Goal: Find specific page/section: Find specific page/section

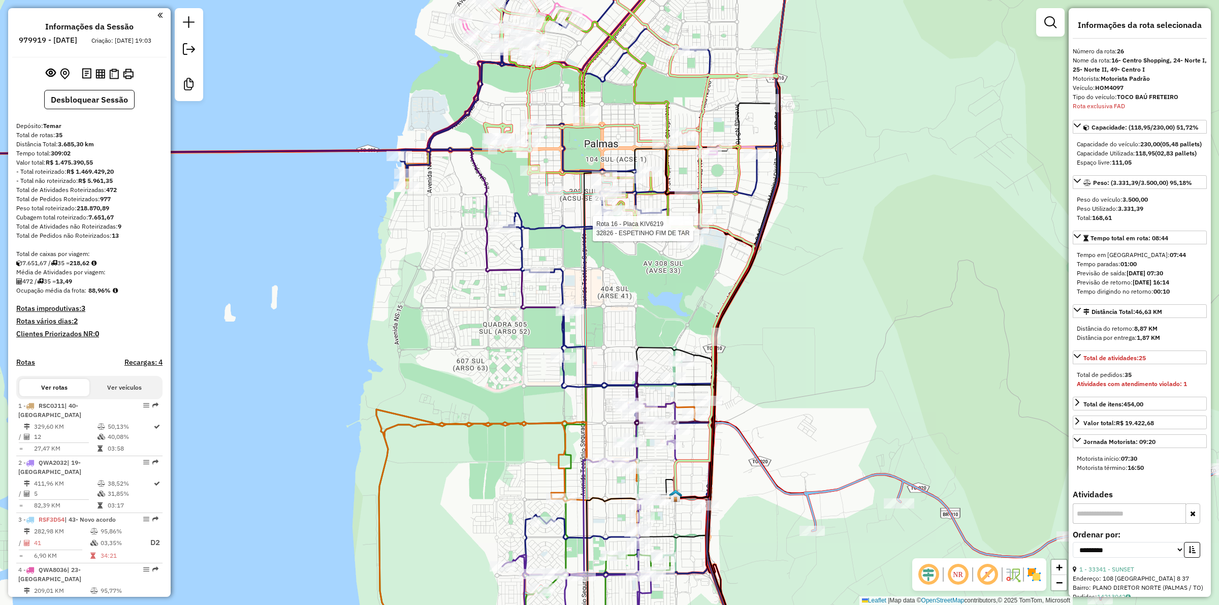
select select "**********"
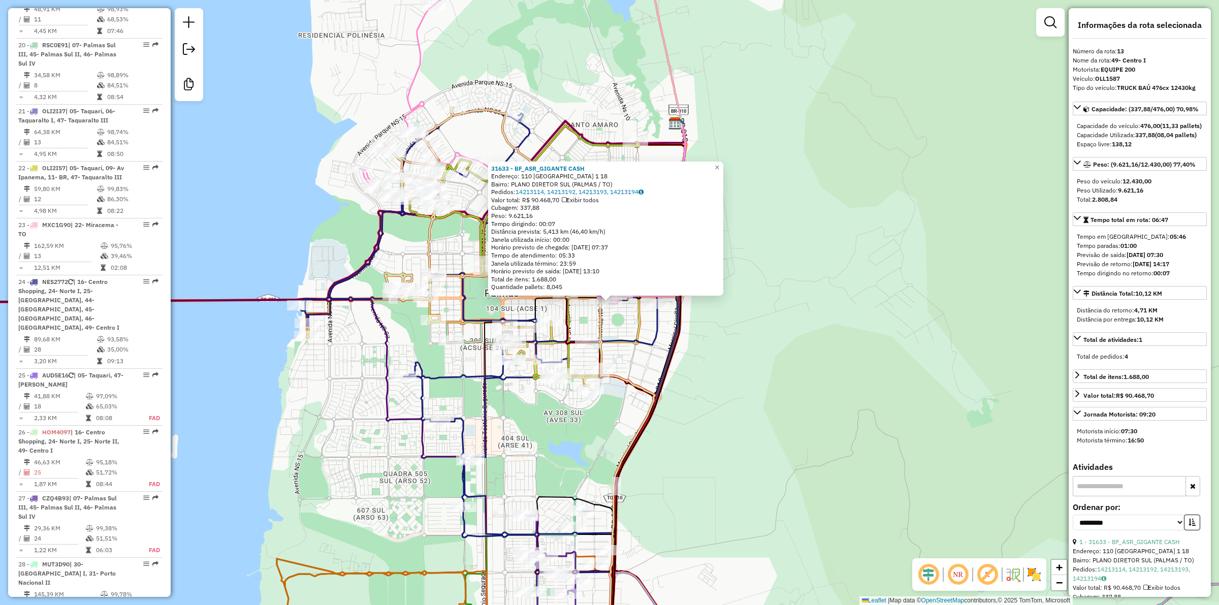
scroll to position [1080, 0]
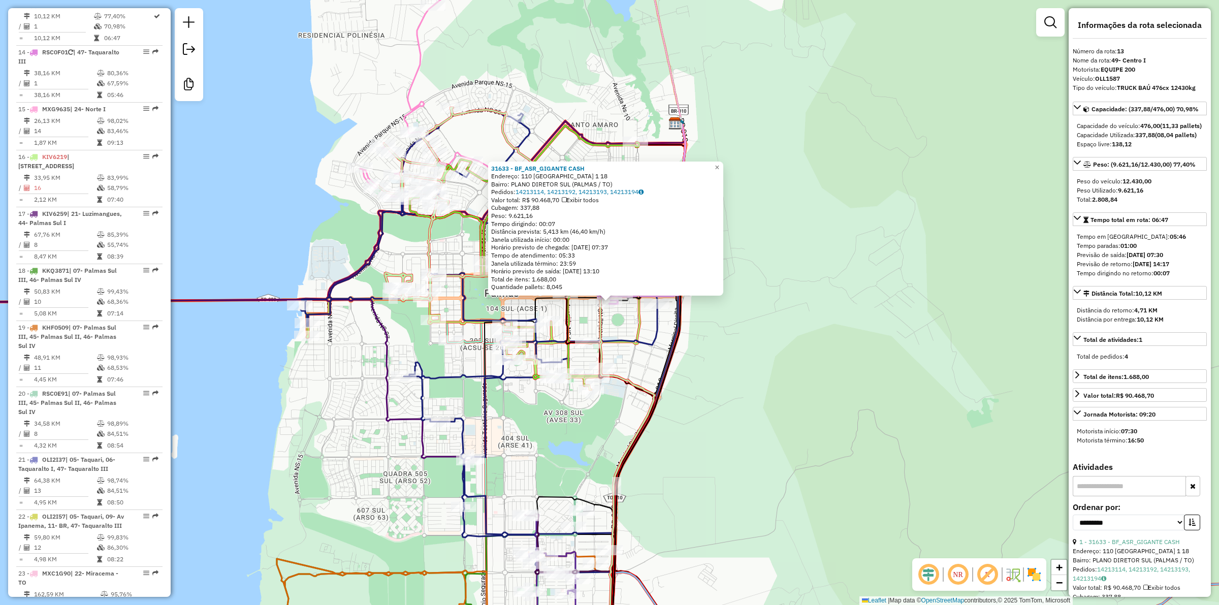
click at [643, 69] on div "31633 - BF_ASR_GIGANTE CASH Endereço: 110 SUL ALAMEDA 1 18 Bairro: PLANO DIRETO…" at bounding box center [609, 302] width 1219 height 605
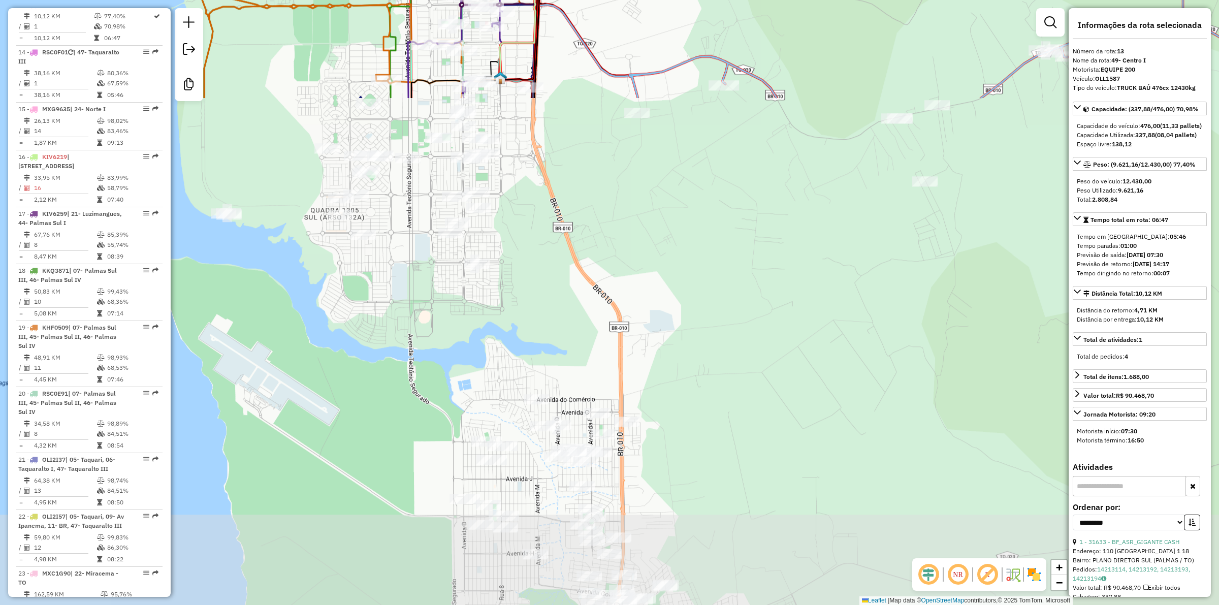
drag, startPoint x: 707, startPoint y: 311, endPoint x: 691, endPoint y: 151, distance: 160.3
click at [691, 154] on div "31633 - BF_ASR_GIGANTE CASH Endereço: 110 SUL ALAMEDA 1 18 Bairro: PLANO DIRETO…" at bounding box center [609, 302] width 1219 height 605
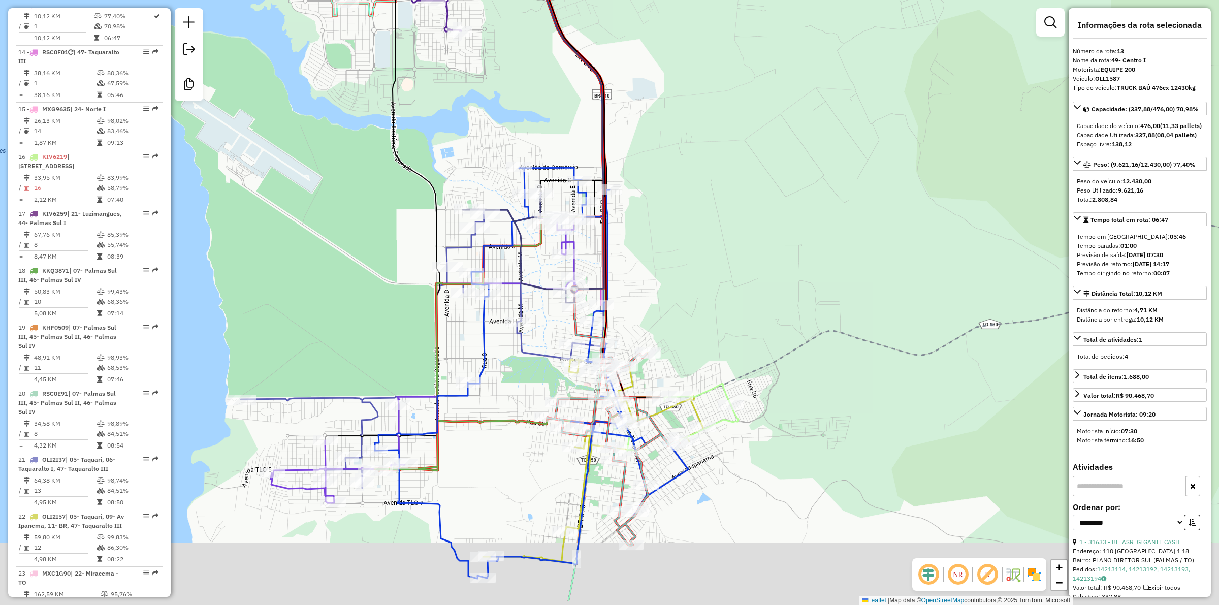
drag, startPoint x: 711, startPoint y: 241, endPoint x: 710, endPoint y: 229, distance: 12.8
click at [711, 222] on div "31633 - BF_ASR_GIGANTE CASH Endereço: 110 SUL ALAMEDA 1 18 Bairro: PLANO DIRETO…" at bounding box center [609, 302] width 1219 height 605
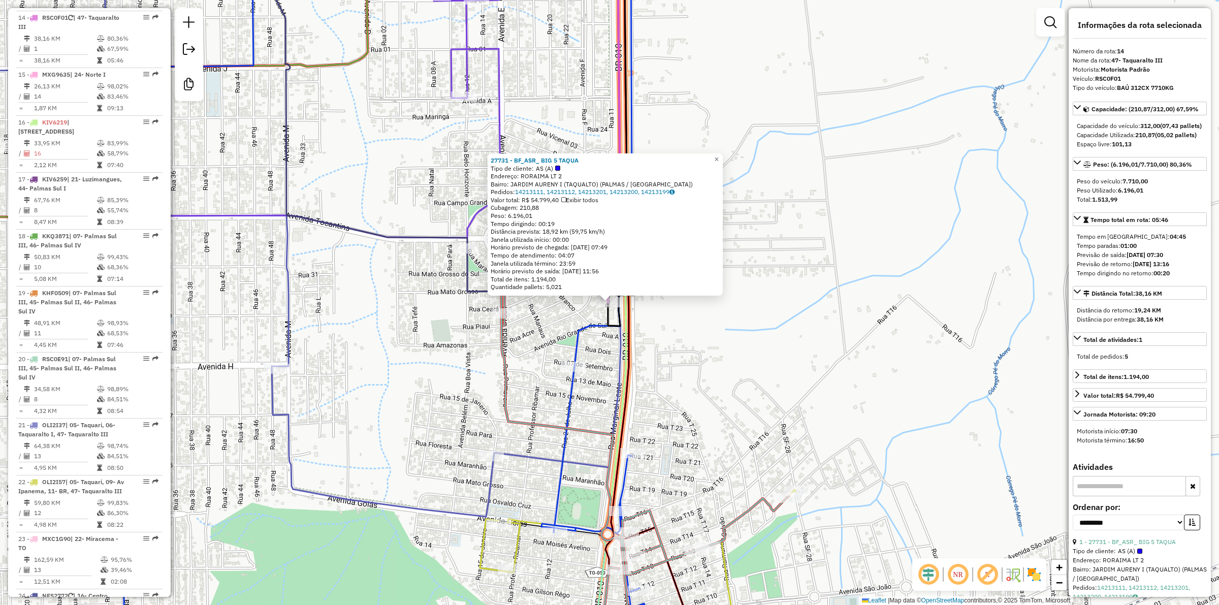
scroll to position [1127, 0]
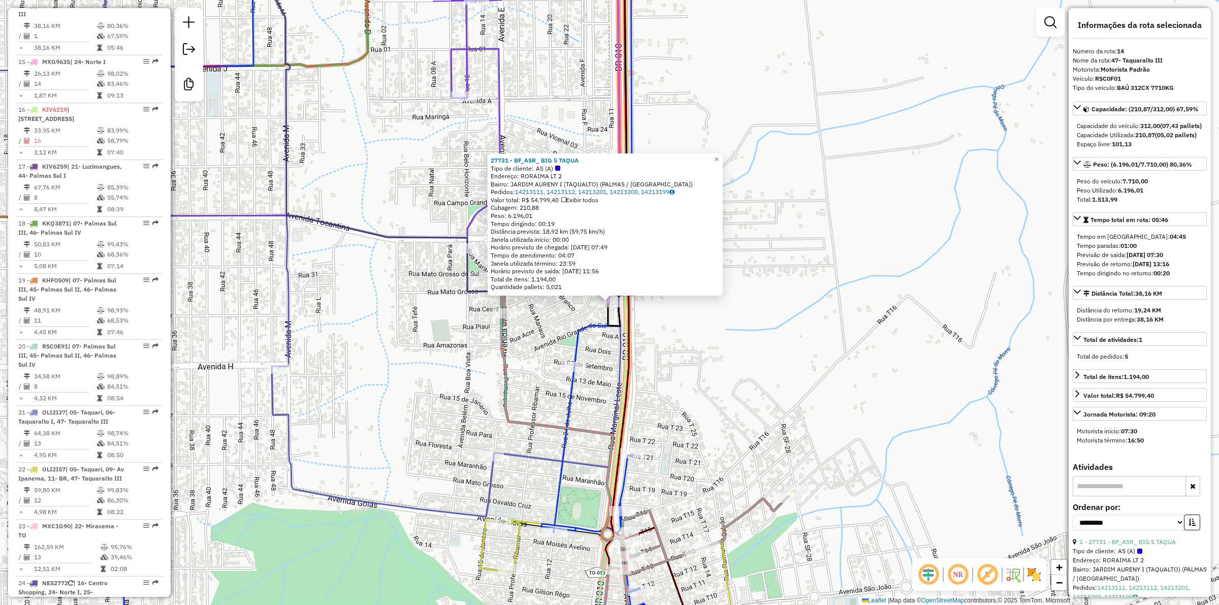
drag, startPoint x: 793, startPoint y: 357, endPoint x: 824, endPoint y: 293, distance: 71.3
click at [834, 315] on div "27731 - BF_ASR_ BIG 5 TAQUA Tipo de cliente: AS (A) Endereço: RORAIMA LT 2 Bair…" at bounding box center [609, 302] width 1219 height 605
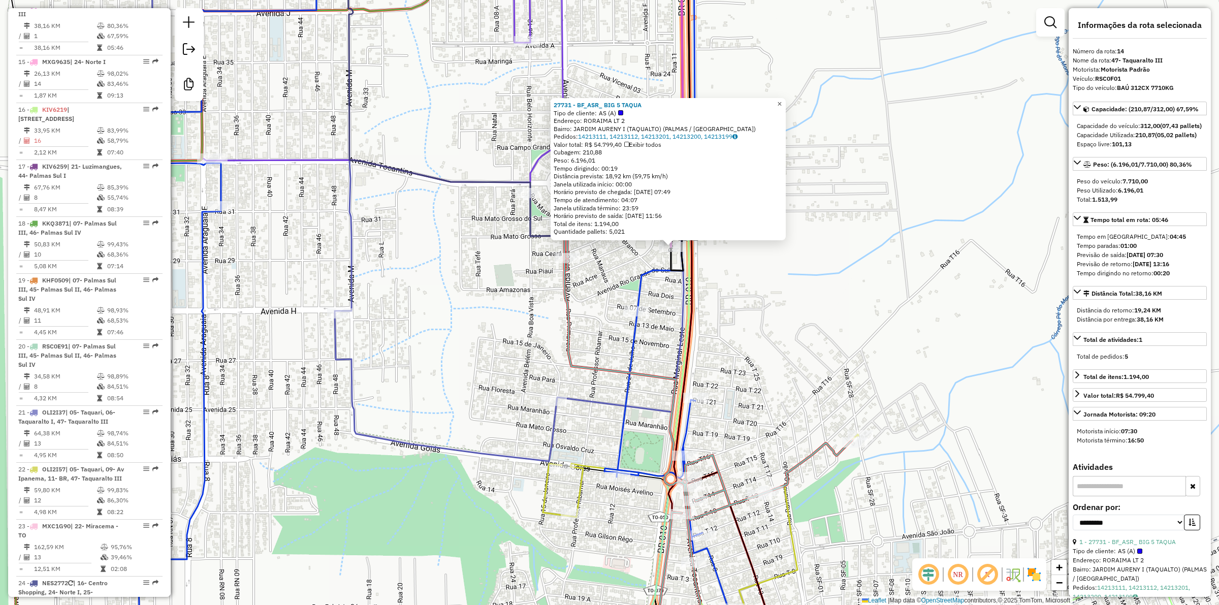
click at [786, 98] on link "×" at bounding box center [780, 104] width 12 height 12
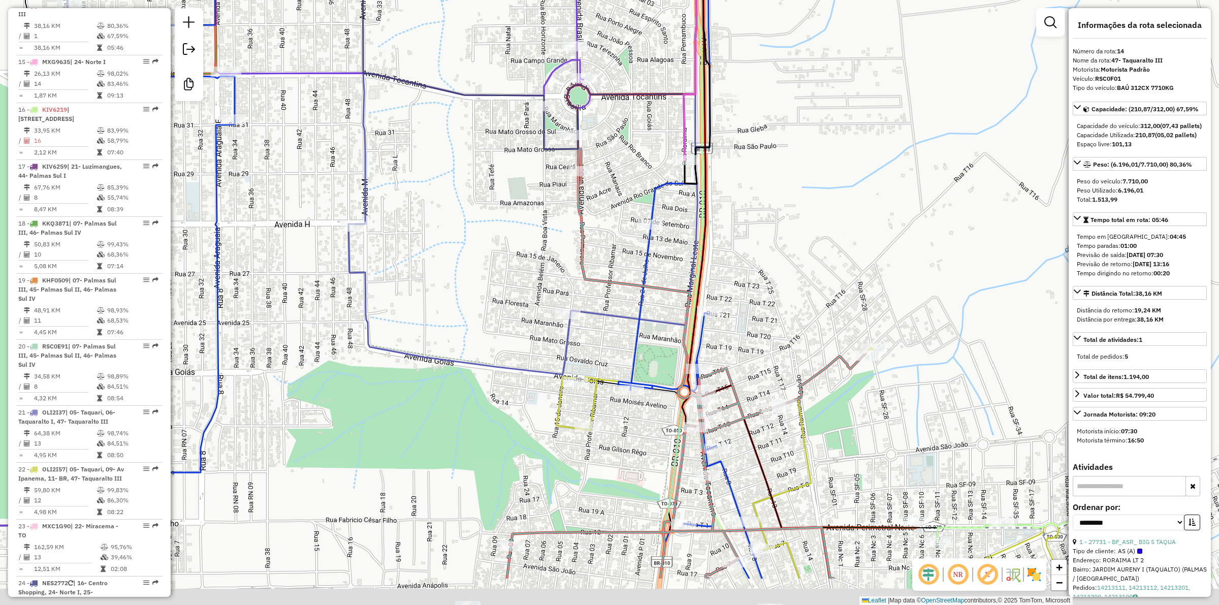
drag, startPoint x: 819, startPoint y: 244, endPoint x: 832, endPoint y: 161, distance: 84.4
click at [832, 163] on div "Janela de atendimento Grade de atendimento Capacidade Transportadoras Veículos …" at bounding box center [609, 302] width 1219 height 605
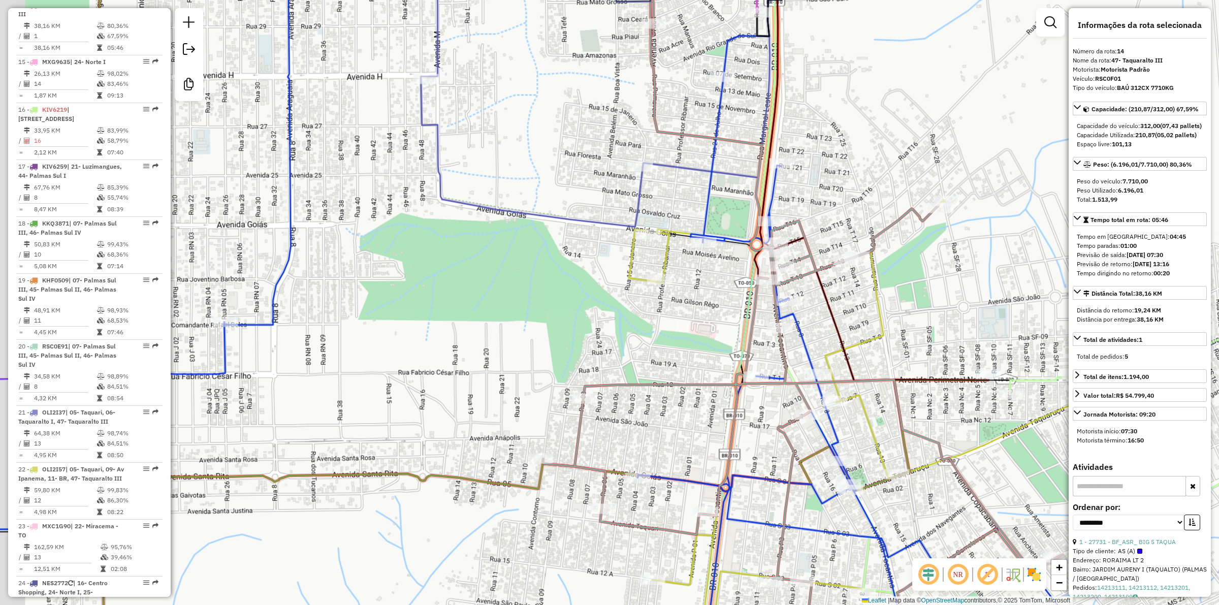
drag, startPoint x: 595, startPoint y: 429, endPoint x: 680, endPoint y: 475, distance: 96.4
click at [692, 496] on div "Janela de atendimento Grade de atendimento Capacidade Transportadoras Veículos …" at bounding box center [609, 302] width 1219 height 605
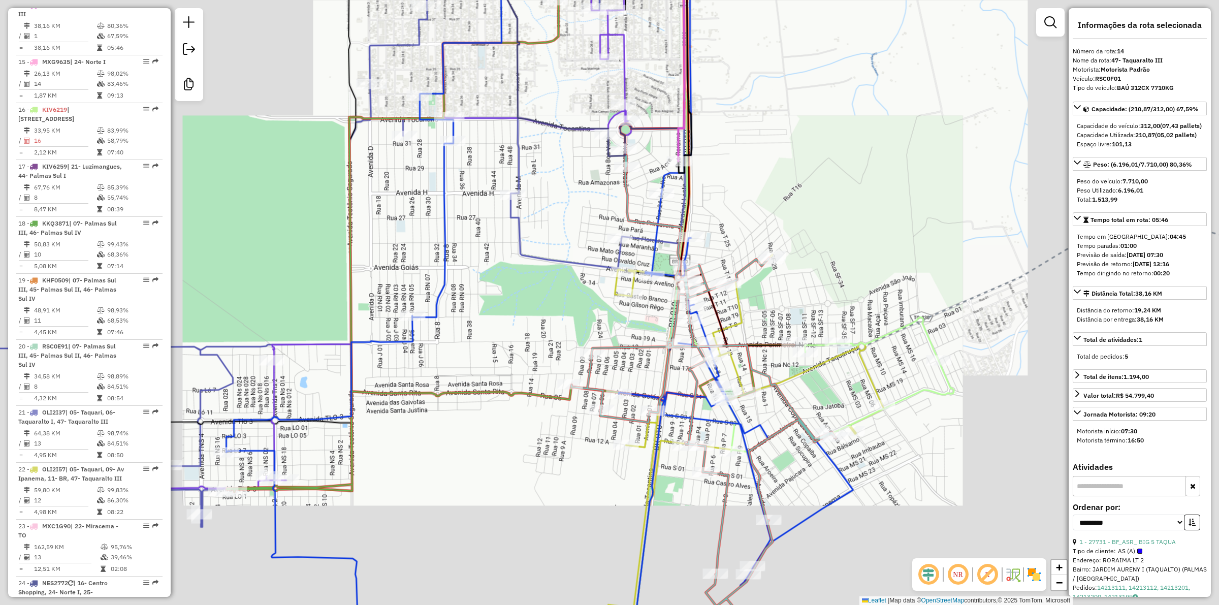
drag, startPoint x: 559, startPoint y: 176, endPoint x: 573, endPoint y: 284, distance: 109.5
click at [590, 376] on div "Janela de atendimento Grade de atendimento Capacidade Transportadoras Veículos …" at bounding box center [609, 302] width 1219 height 605
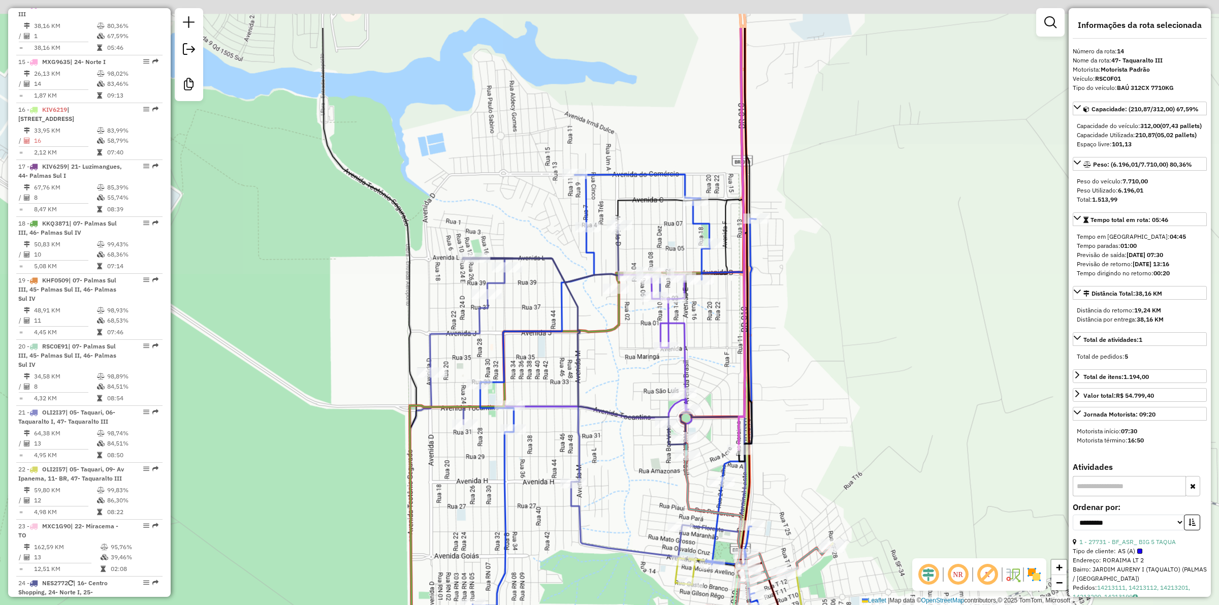
drag, startPoint x: 598, startPoint y: 331, endPoint x: 581, endPoint y: 315, distance: 23.7
click at [611, 402] on icon at bounding box center [631, 513] width 445 height 481
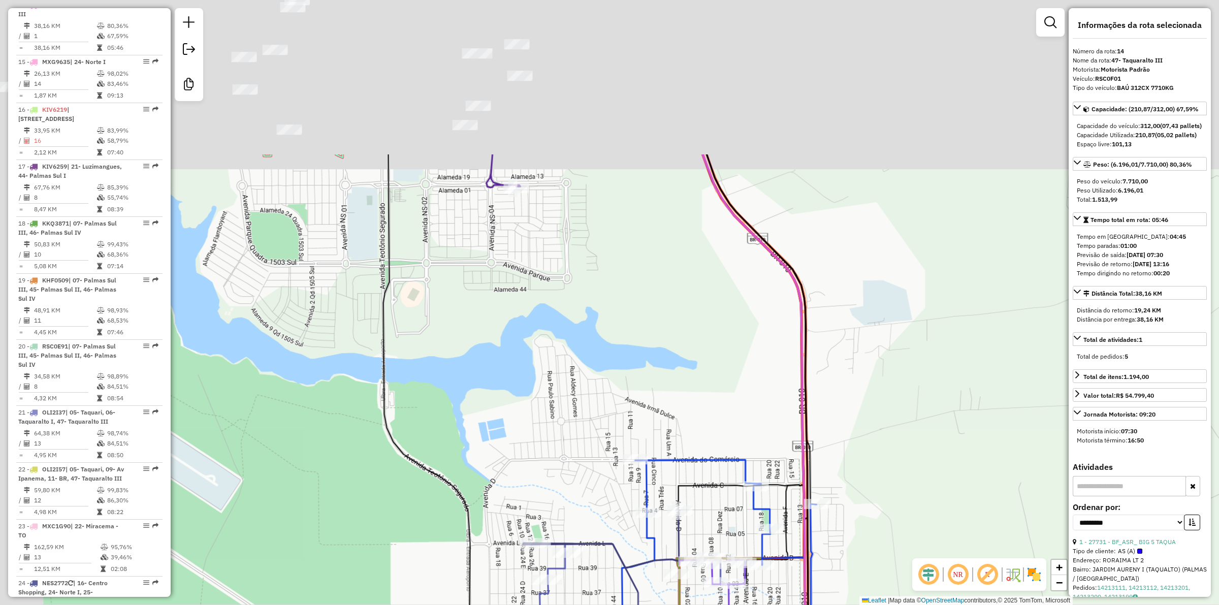
drag, startPoint x: 535, startPoint y: 231, endPoint x: 591, endPoint y: 477, distance: 251.7
click at [591, 477] on div "Janela de atendimento Grade de atendimento Capacidade Transportadoras Veículos …" at bounding box center [609, 302] width 1219 height 605
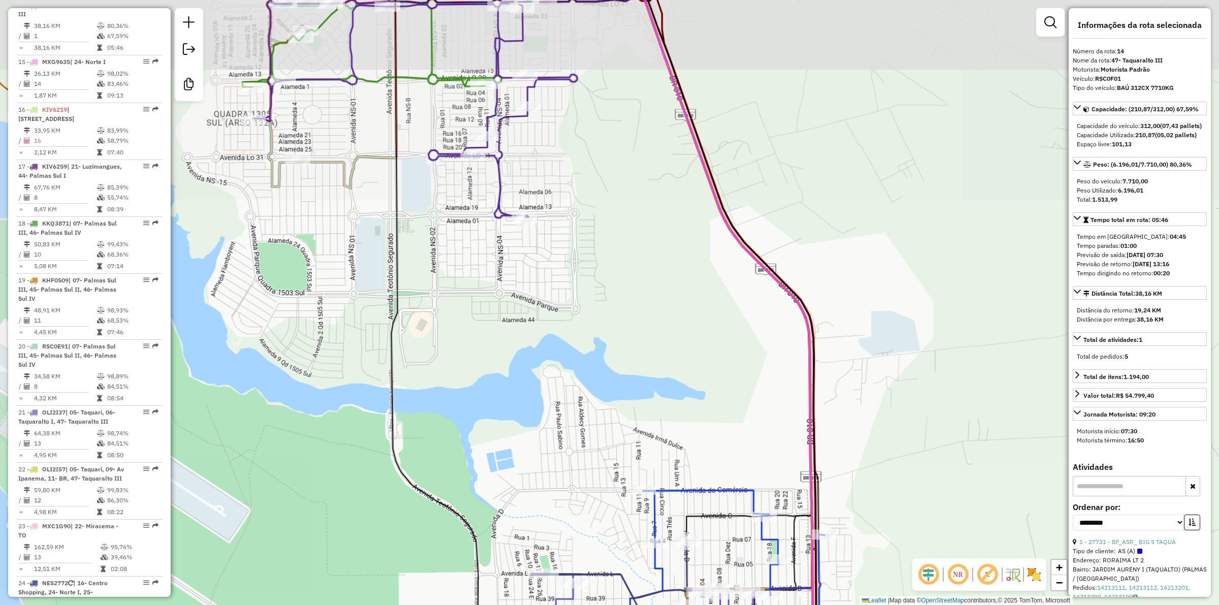
drag, startPoint x: 615, startPoint y: 476, endPoint x: 630, endPoint y: 407, distance: 69.7
click at [616, 476] on div "Janela de atendimento Grade de atendimento Capacidade Transportadoras Veículos …" at bounding box center [609, 302] width 1219 height 605
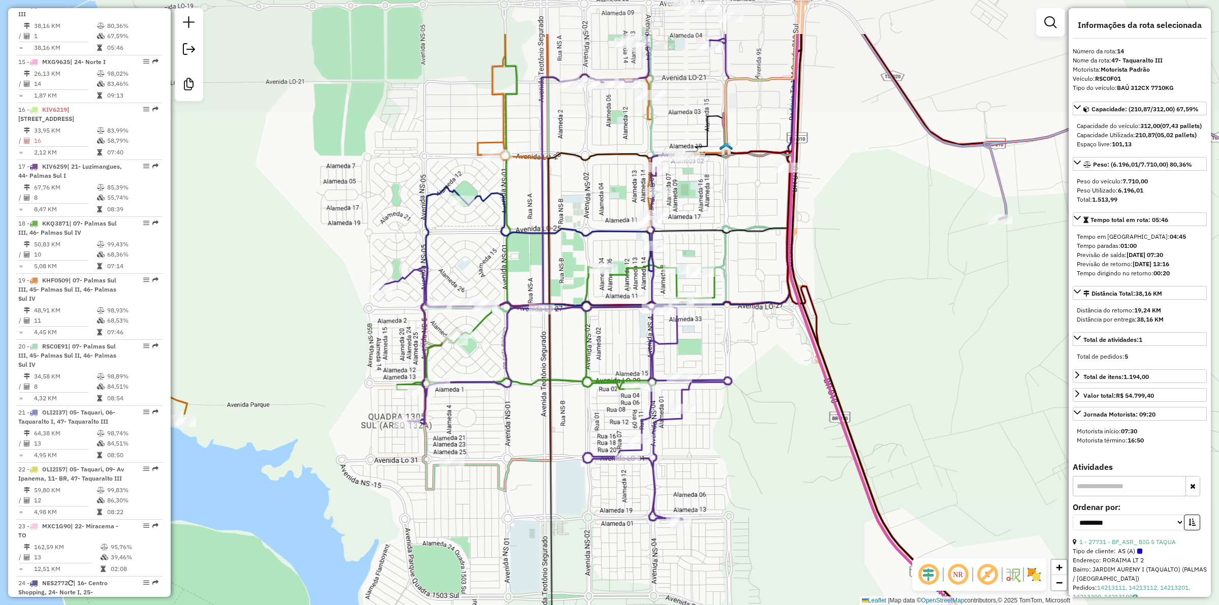
drag, startPoint x: 710, startPoint y: 470, endPoint x: 715, endPoint y: 463, distance: 9.0
click at [732, 513] on div "Rota 27 - Placa CZQ4B93 32421 - BF_ASR_MINI BOX HORI Janela de atendimento Grad…" at bounding box center [609, 302] width 1219 height 605
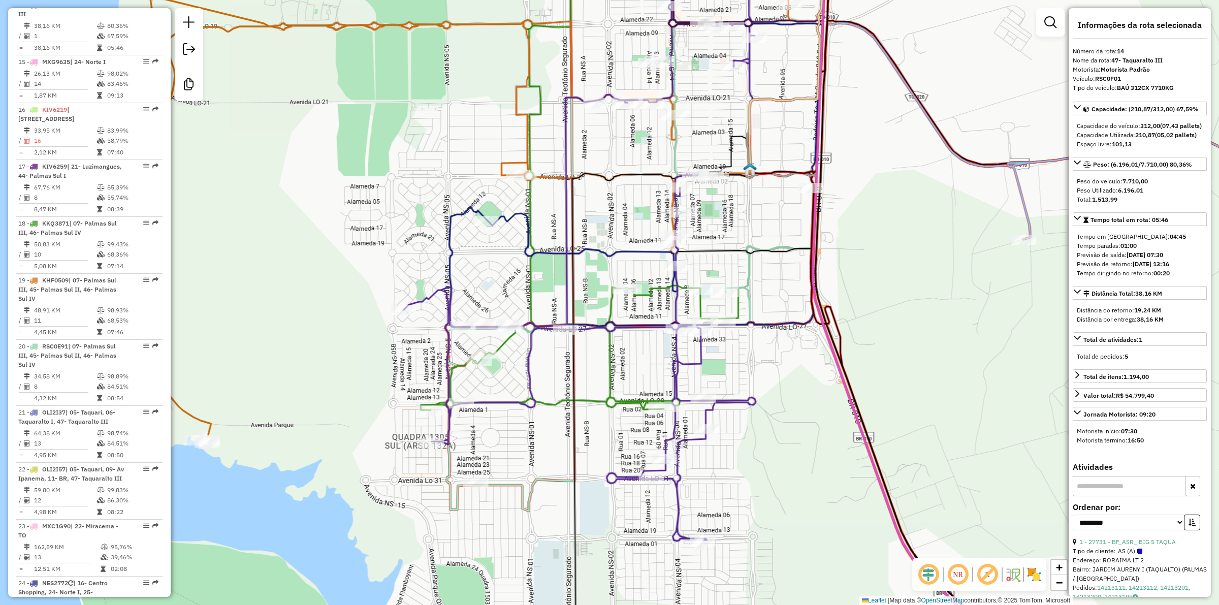
drag, startPoint x: 597, startPoint y: 311, endPoint x: 598, endPoint y: 299, distance: 12.7
click at [598, 299] on div "Janela de atendimento Grade de atendimento Capacidade Transportadoras Veículos …" at bounding box center [609, 302] width 1219 height 605
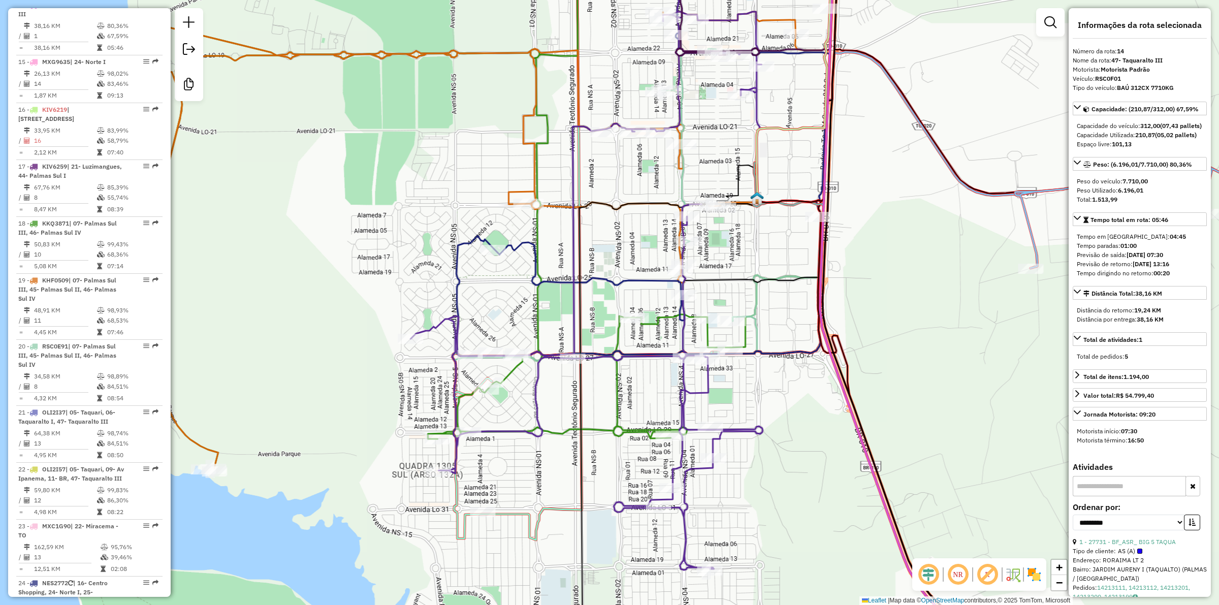
drag, startPoint x: 581, startPoint y: 229, endPoint x: 589, endPoint y: 262, distance: 34.6
click at [588, 262] on div "Janela de atendimento Grade de atendimento Capacidade Transportadoras Veículos …" at bounding box center [609, 302] width 1219 height 605
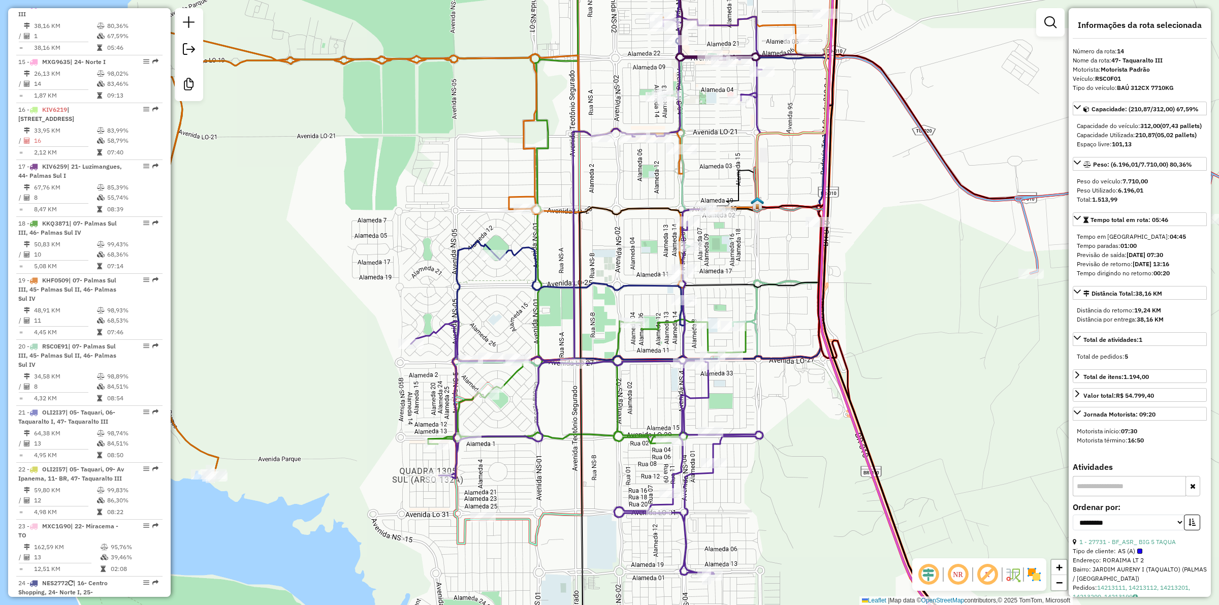
click at [572, 290] on div "Rota 27 - Placa CZQ4B93 29246 - ITALIAN PALACE HOTEL Janela de atendimento Grad…" at bounding box center [609, 302] width 1219 height 605
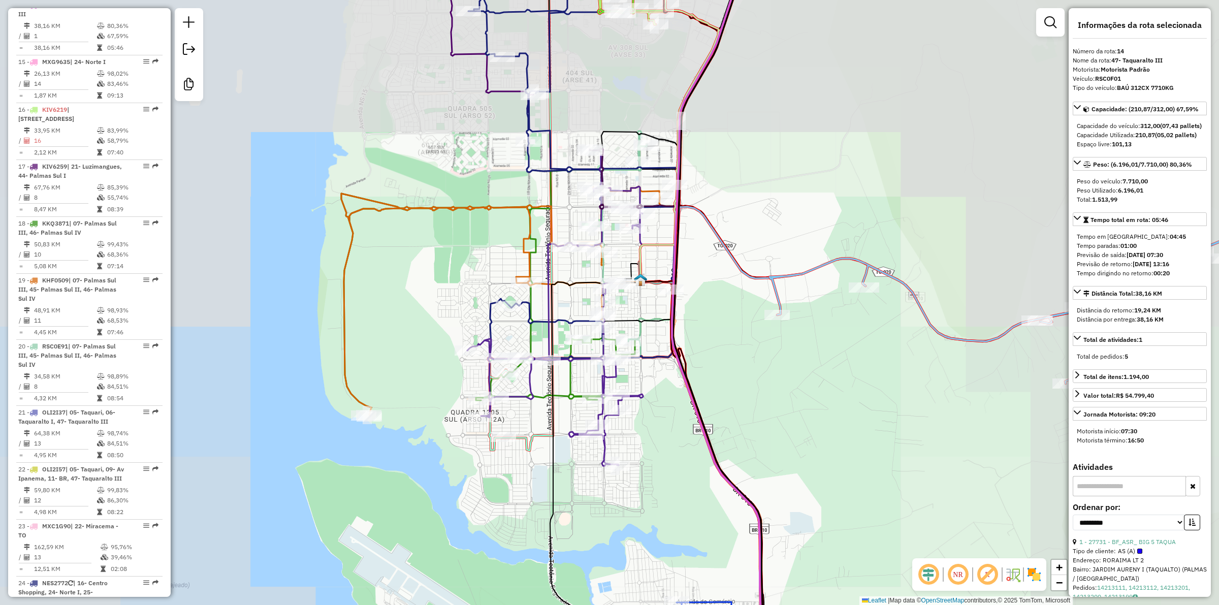
drag, startPoint x: 583, startPoint y: 232, endPoint x: 567, endPoint y: 286, distance: 56.6
click at [567, 286] on icon at bounding box center [596, 500] width 92 height 440
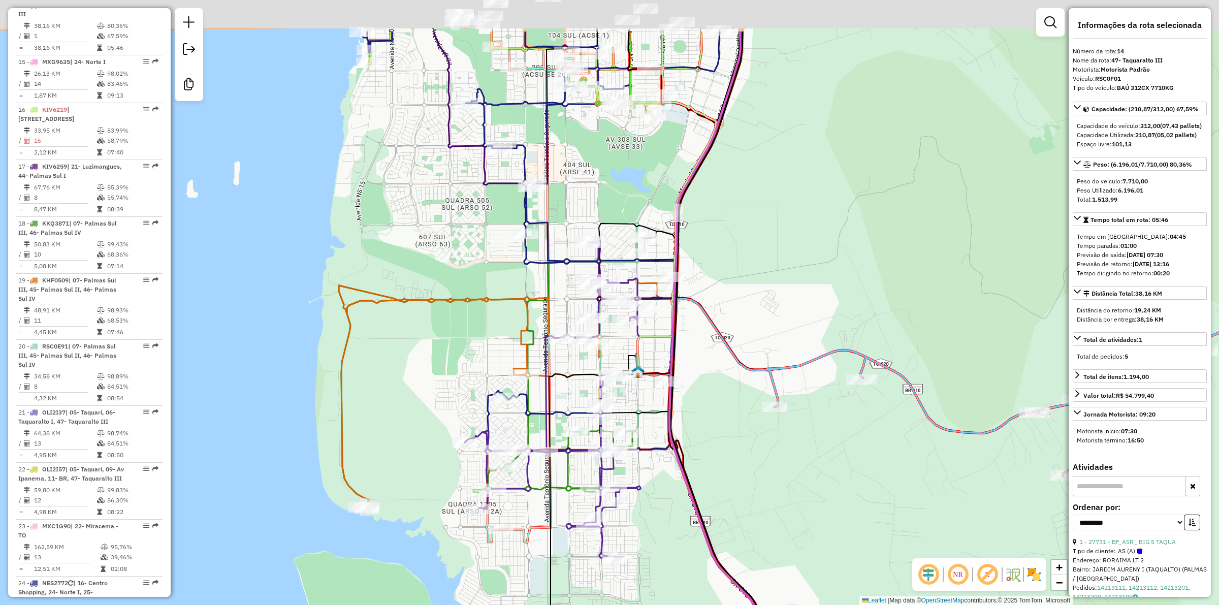
drag, startPoint x: 557, startPoint y: 208, endPoint x: 555, endPoint y: 300, distance: 92.0
click at [555, 300] on icon at bounding box center [498, 392] width 319 height 229
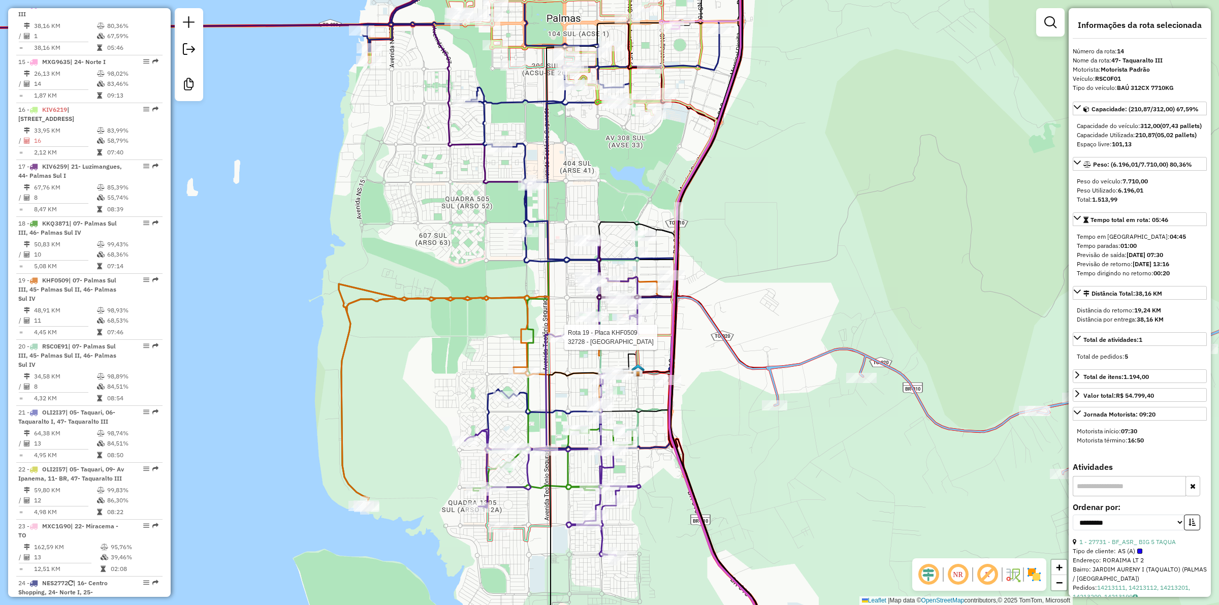
drag, startPoint x: 740, startPoint y: 277, endPoint x: 733, endPoint y: 245, distance: 32.3
click at [733, 246] on div "Rota 19 - Placa KHF0509 32728 - CASA DA CACHACA Janela de atendimento Grade de …" at bounding box center [609, 302] width 1219 height 605
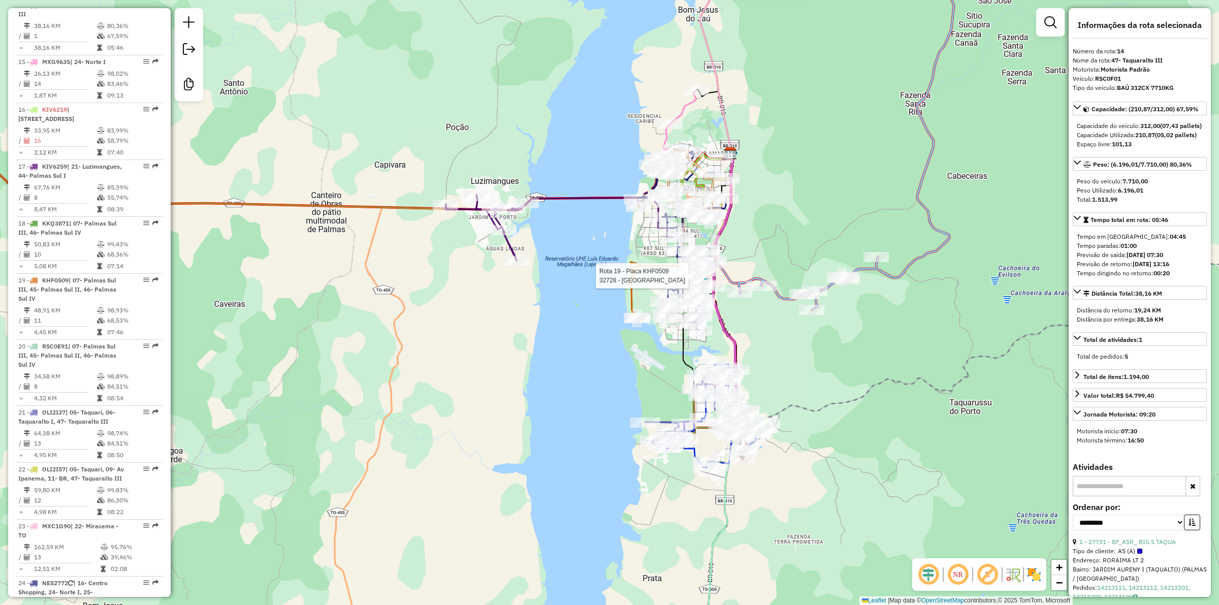
click at [461, 377] on div "Rota 19 - Placa KHF0509 32728 - CASA DA CACHACA Janela de atendimento Grade de …" at bounding box center [609, 302] width 1219 height 605
